Goal: Task Accomplishment & Management: Use online tool/utility

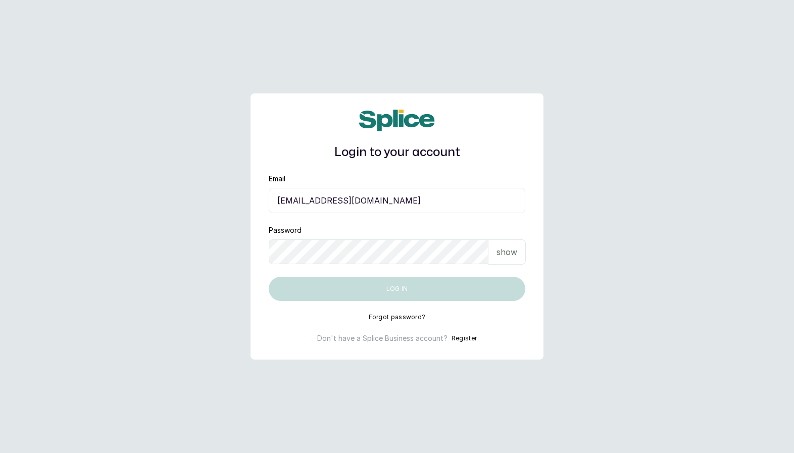
click at [335, 201] on input "[EMAIL_ADDRESS][DOMAIN_NAME]" at bounding box center [397, 200] width 256 height 25
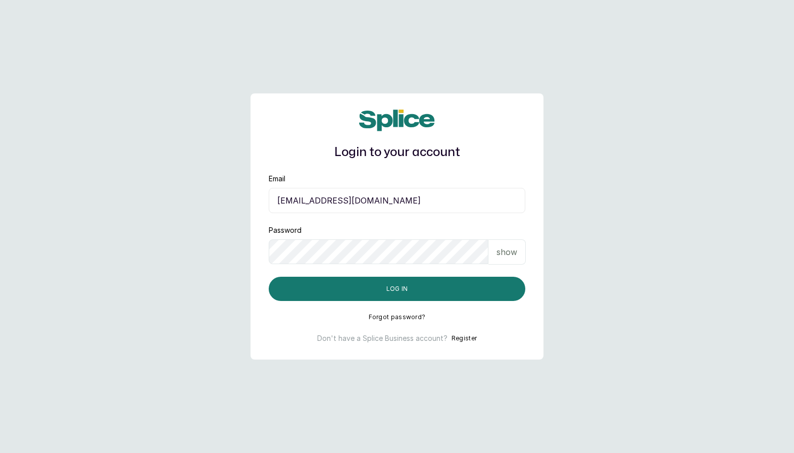
click at [515, 254] on p "show" at bounding box center [506, 252] width 21 height 12
click at [378, 197] on input "[EMAIL_ADDRESS][DOMAIN_NAME]" at bounding box center [397, 200] width 256 height 25
click at [294, 195] on input "[EMAIL_ADDRESS][DOMAIN_NAME]" at bounding box center [397, 200] width 256 height 25
type input "[EMAIL_ADDRESS][DOMAIN_NAME]"
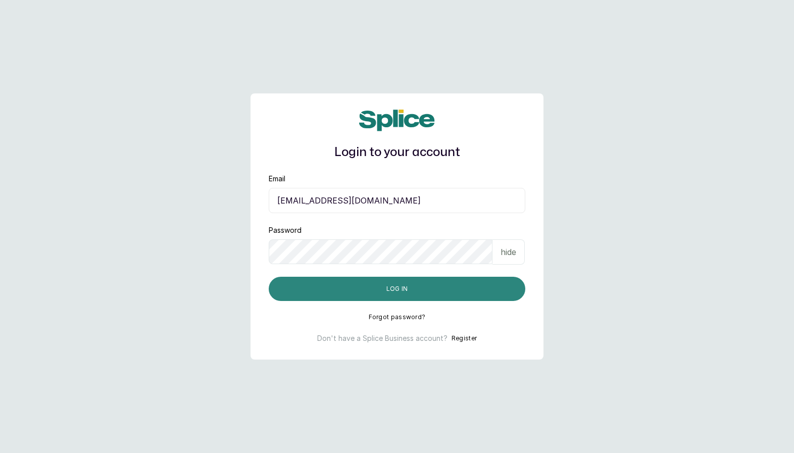
click at [295, 281] on button "Log in" at bounding box center [397, 289] width 256 height 24
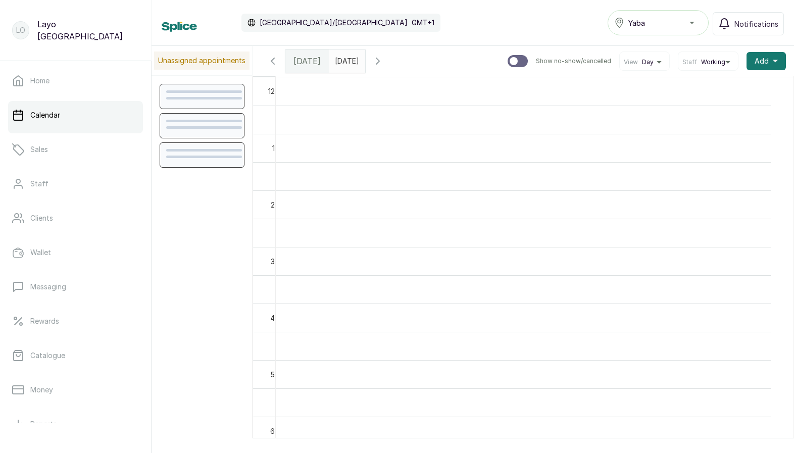
scroll to position [339, 0]
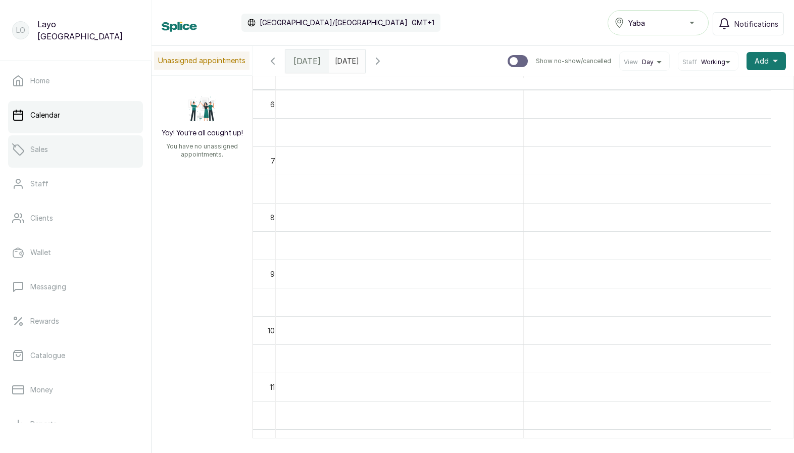
click at [45, 157] on link "Sales" at bounding box center [75, 149] width 135 height 28
